Goal: Task Accomplishment & Management: Complete application form

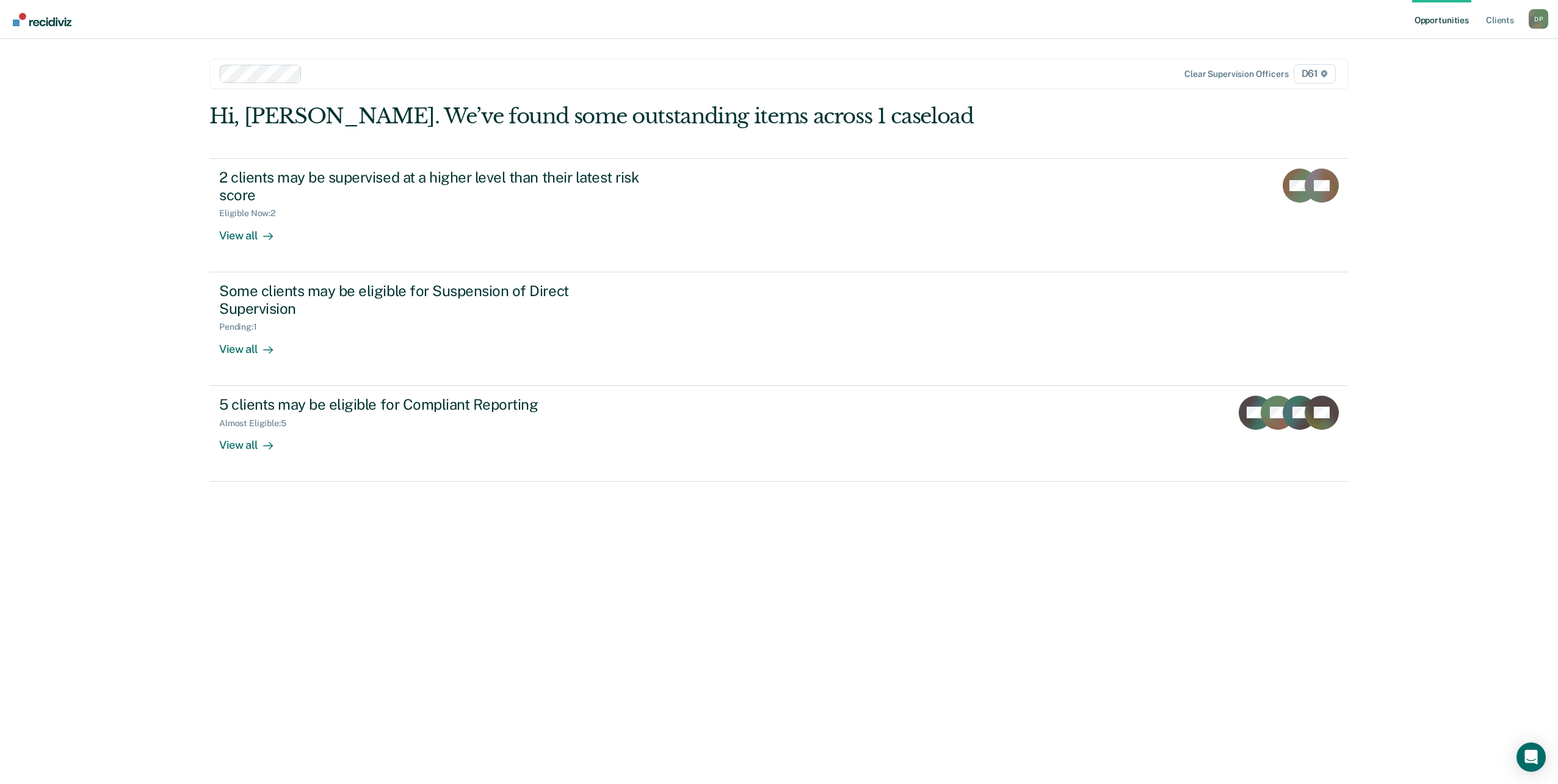
click at [1452, 171] on div "Opportunities Client s [PERSON_NAME] D P Profile How it works Log Out Clear sup…" at bounding box center [779, 392] width 1558 height 784
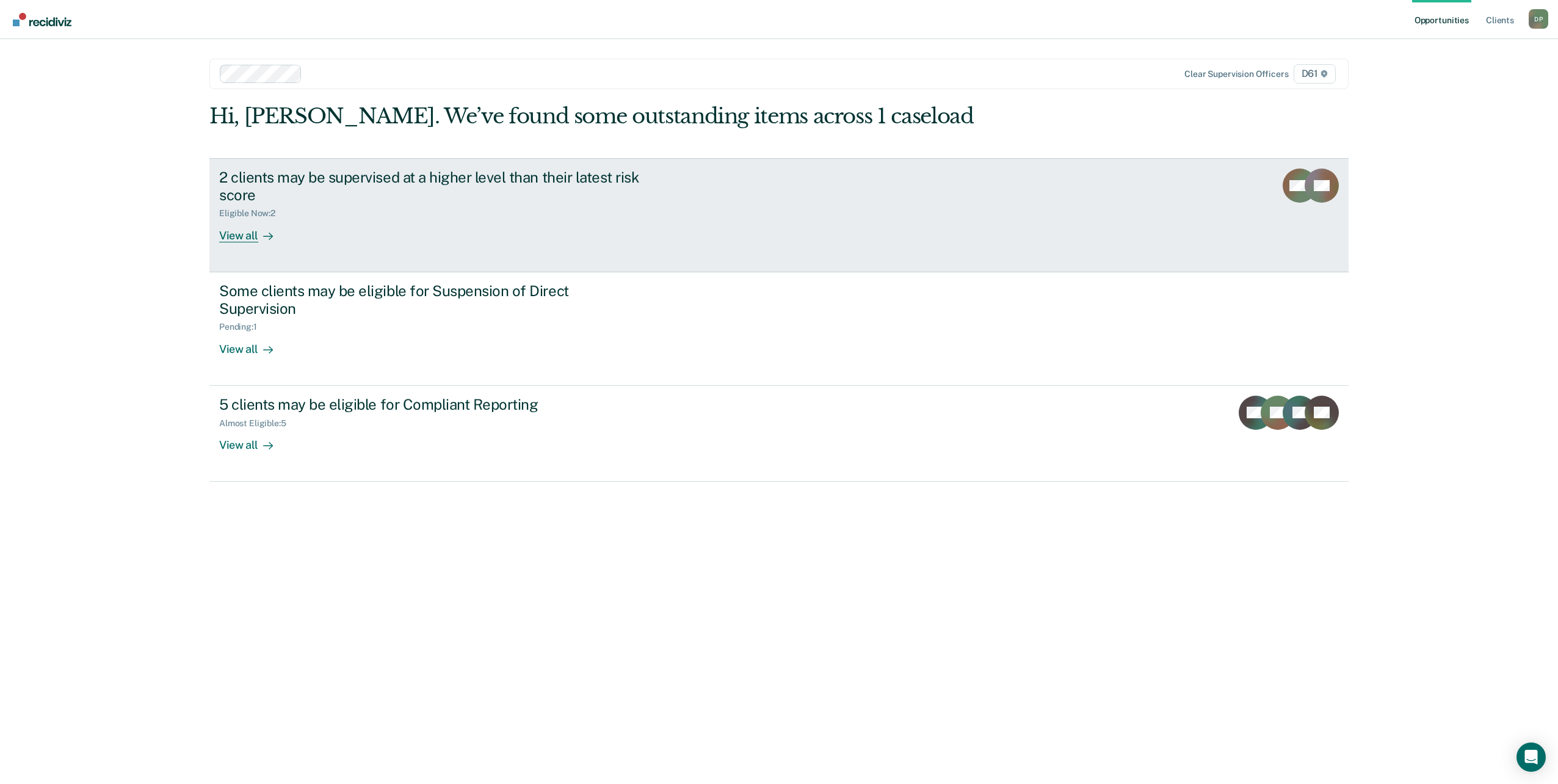
click at [305, 234] on div "2 clients may be supervised at a higher level than their latest risk score Elig…" at bounding box center [448, 205] width 458 height 74
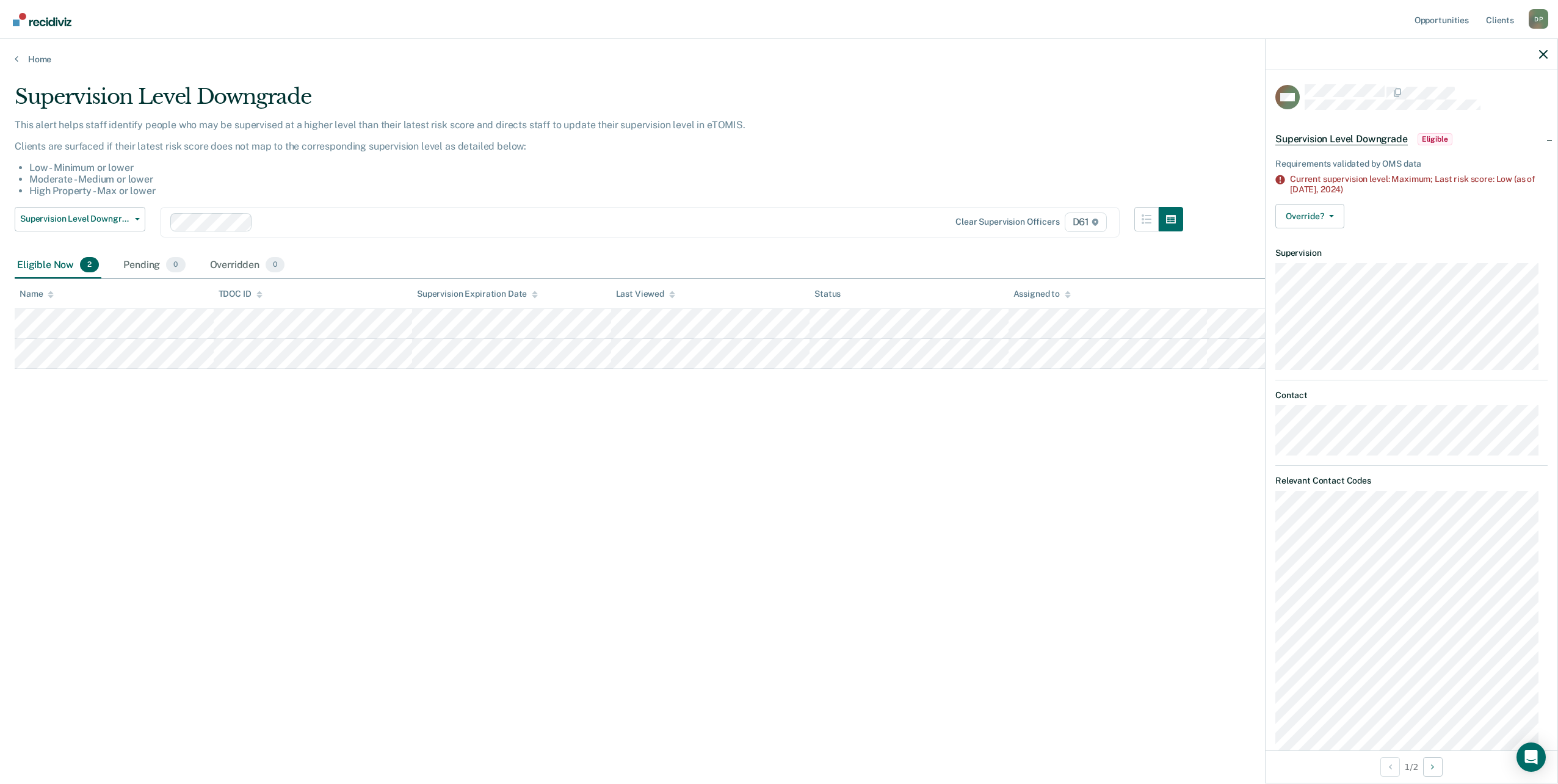
click at [145, 225] on div "Supervision Level Downgrade Supervision Level Downgrade Suspension of Direct Su…" at bounding box center [599, 230] width 1169 height 46
click at [141, 218] on button "Supervision Level Downgrade" at bounding box center [79, 219] width 131 height 25
click at [147, 288] on div "Compliant Reporting - 2025 Policy" at bounding box center [91, 287] width 134 height 19
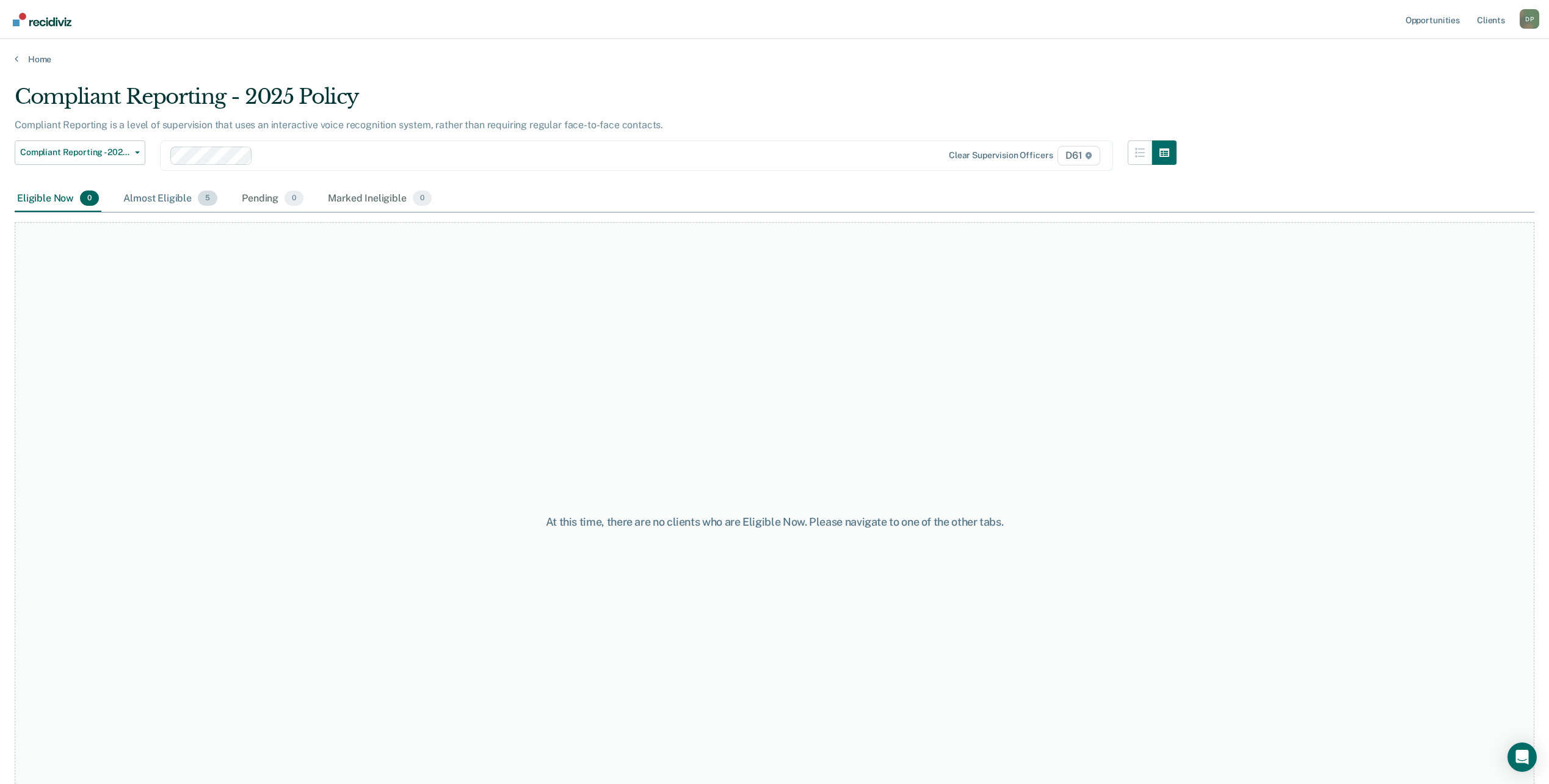
click at [155, 205] on div "Almost Eligible 5" at bounding box center [170, 198] width 99 height 26
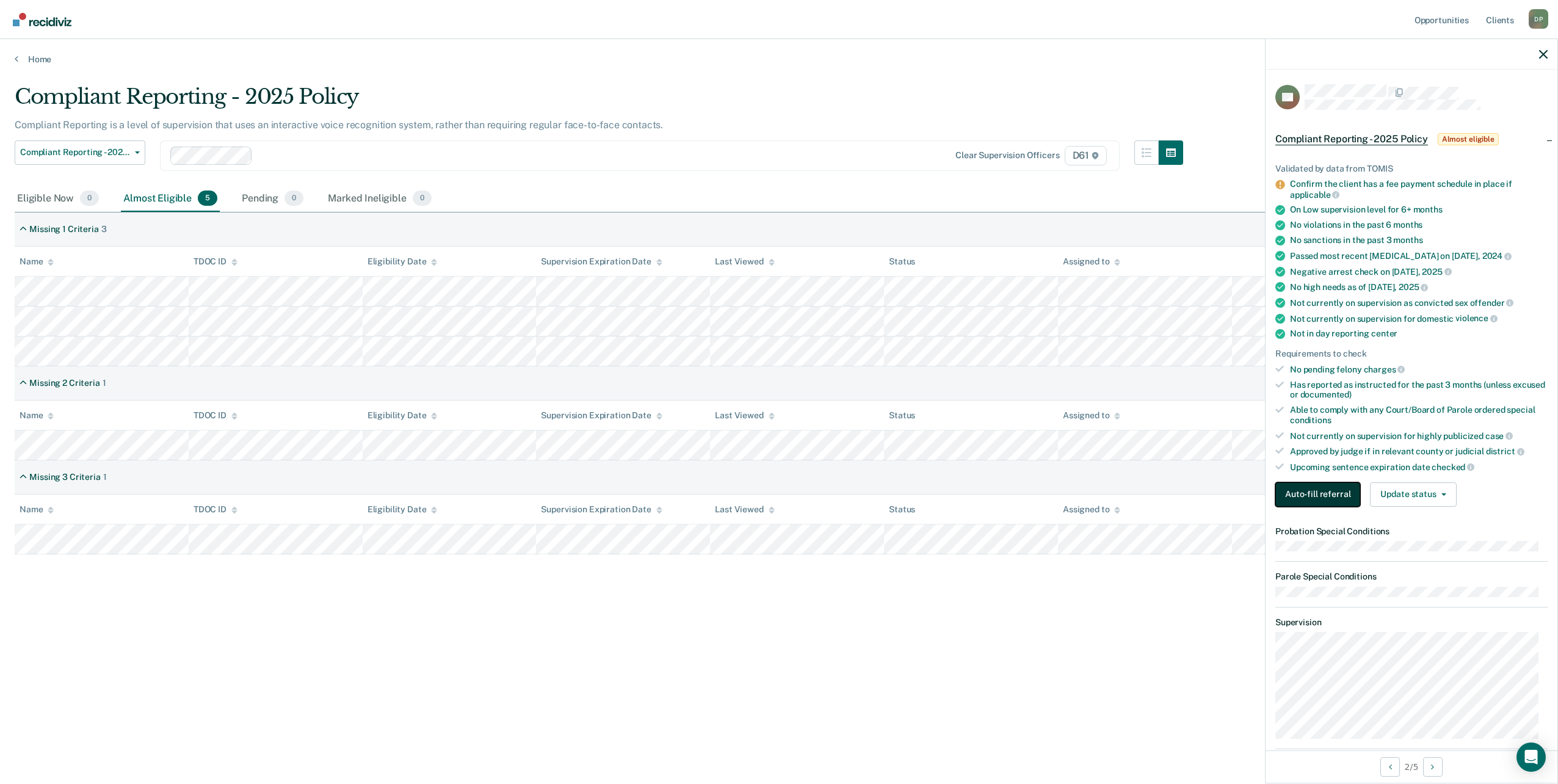
click at [1344, 497] on button "Auto-fill referral" at bounding box center [1318, 495] width 85 height 25
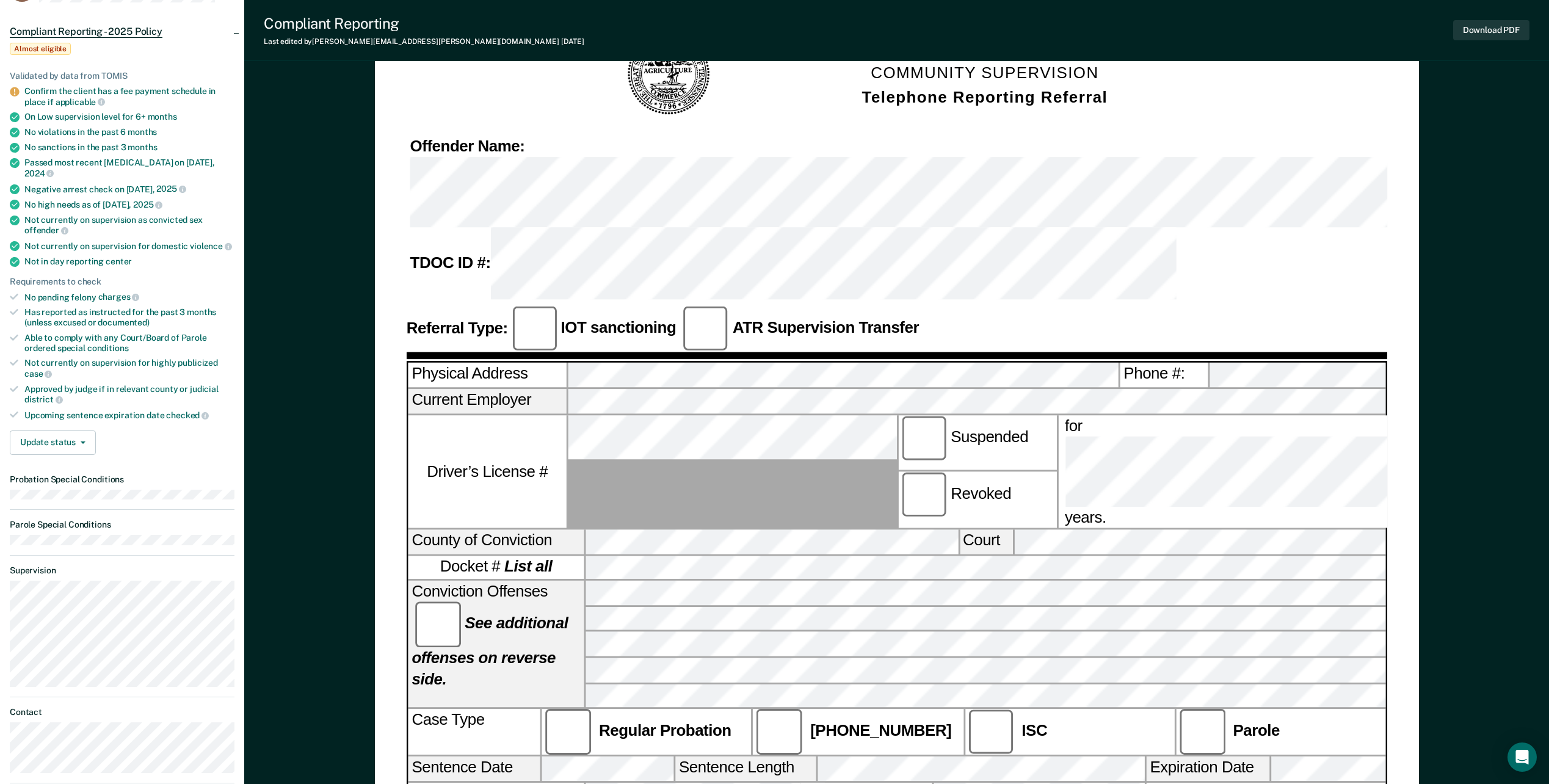
scroll to position [122, 0]
